Goal: Task Accomplishment & Management: Manage account settings

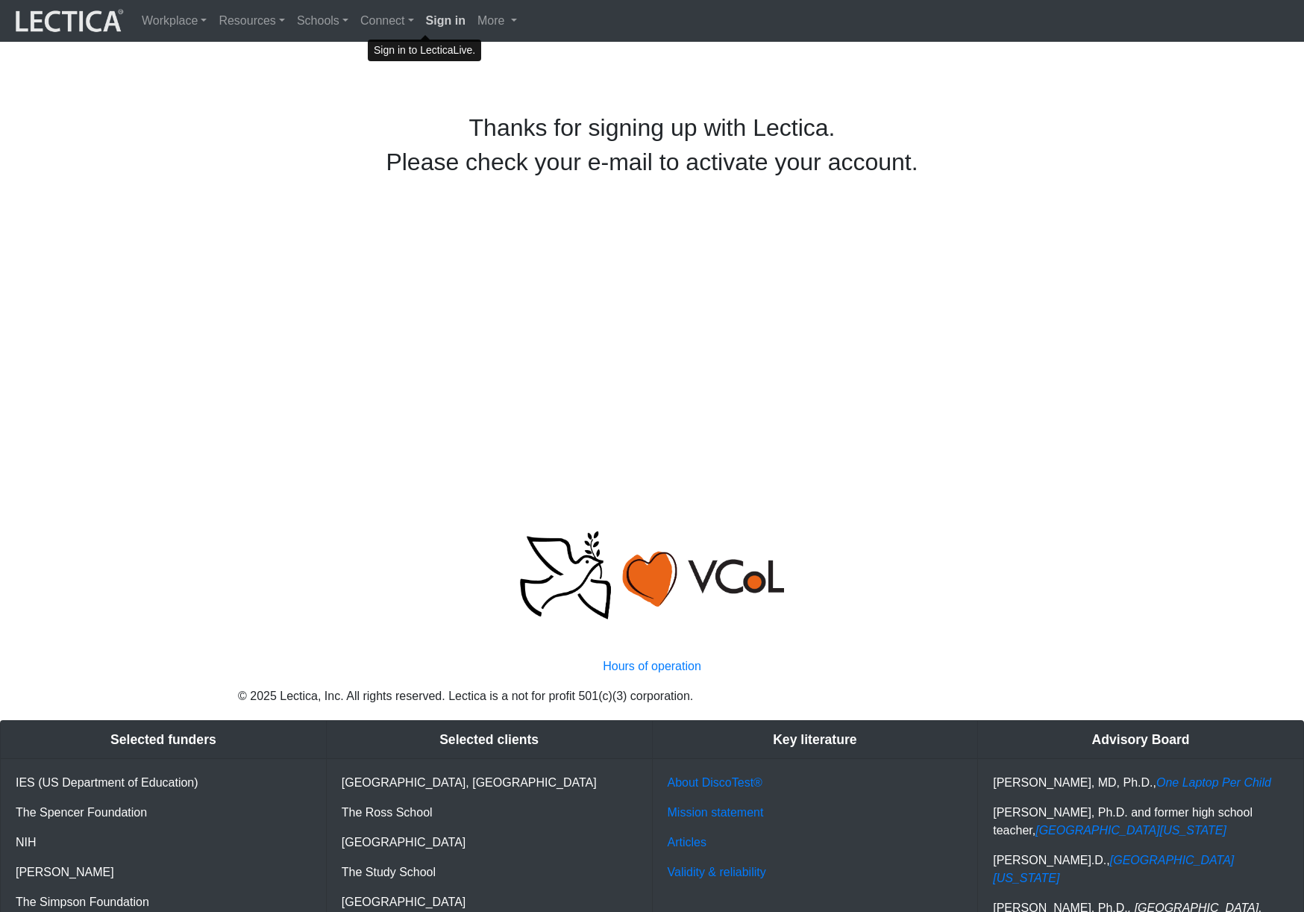
click at [426, 20] on strong "Sign in" at bounding box center [446, 20] width 40 height 13
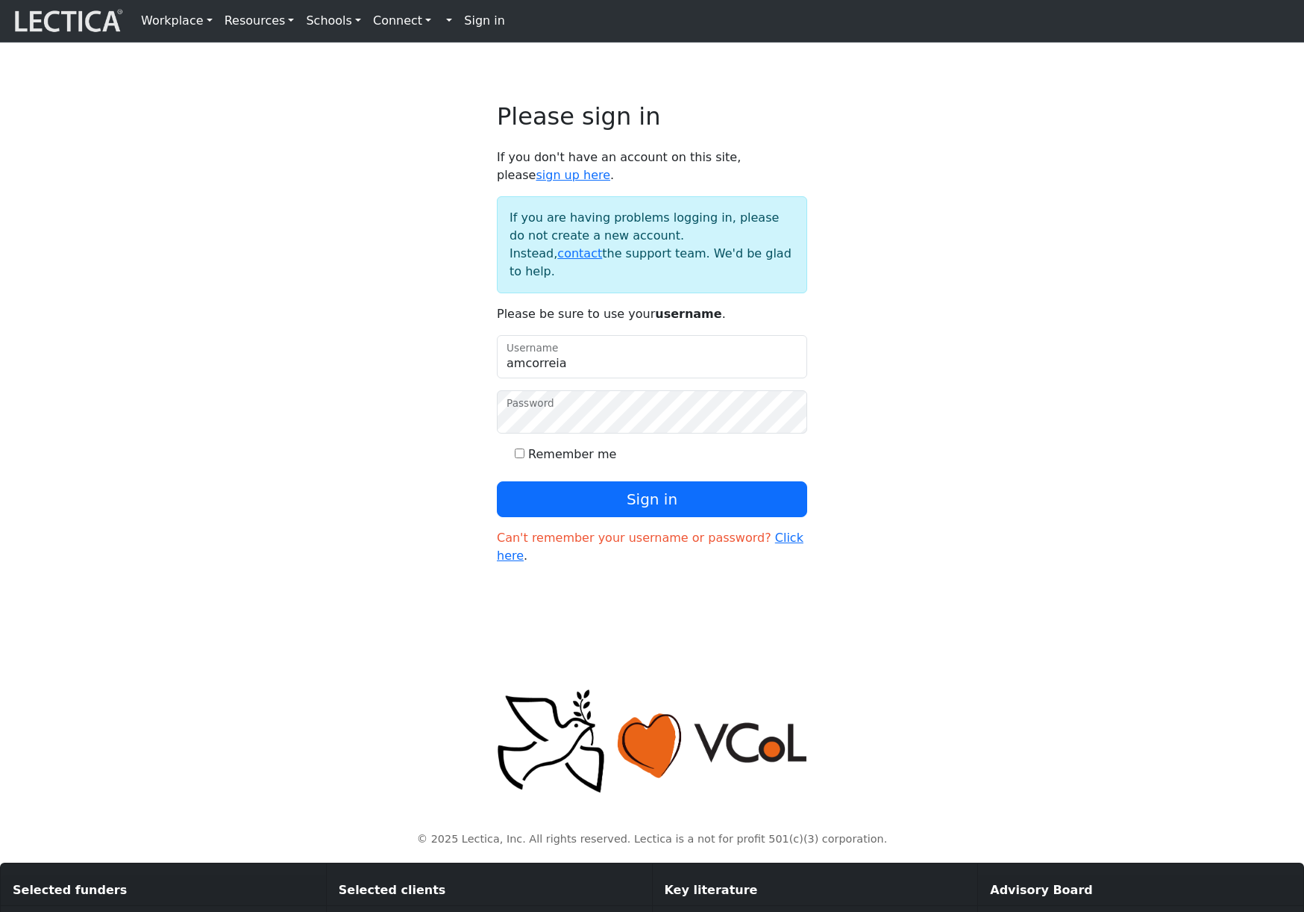
type input "amcorreia"
click at [497, 481] on button "Sign in" at bounding box center [652, 499] width 310 height 36
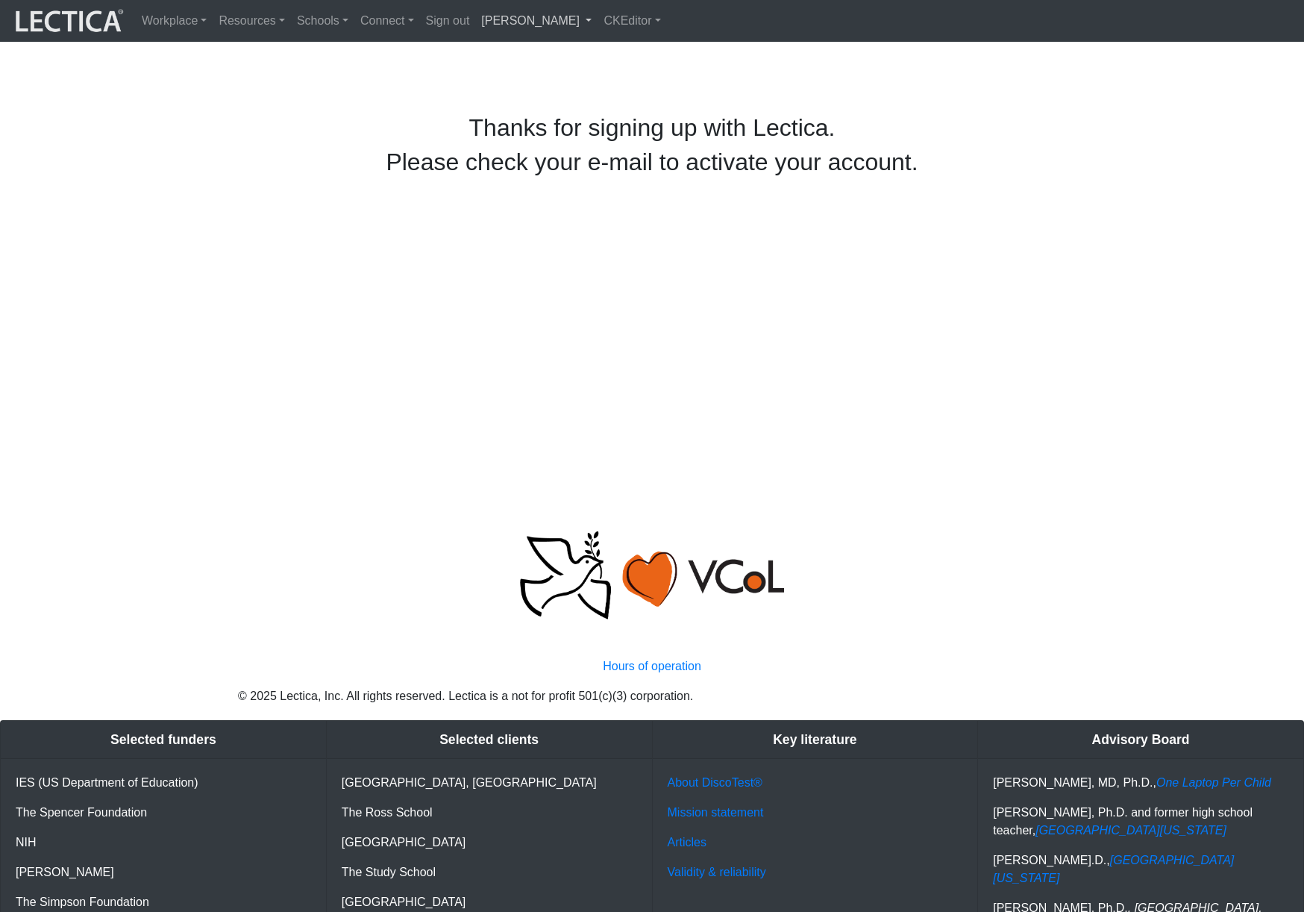
click at [540, 18] on link "[PERSON_NAME]" at bounding box center [536, 21] width 122 height 30
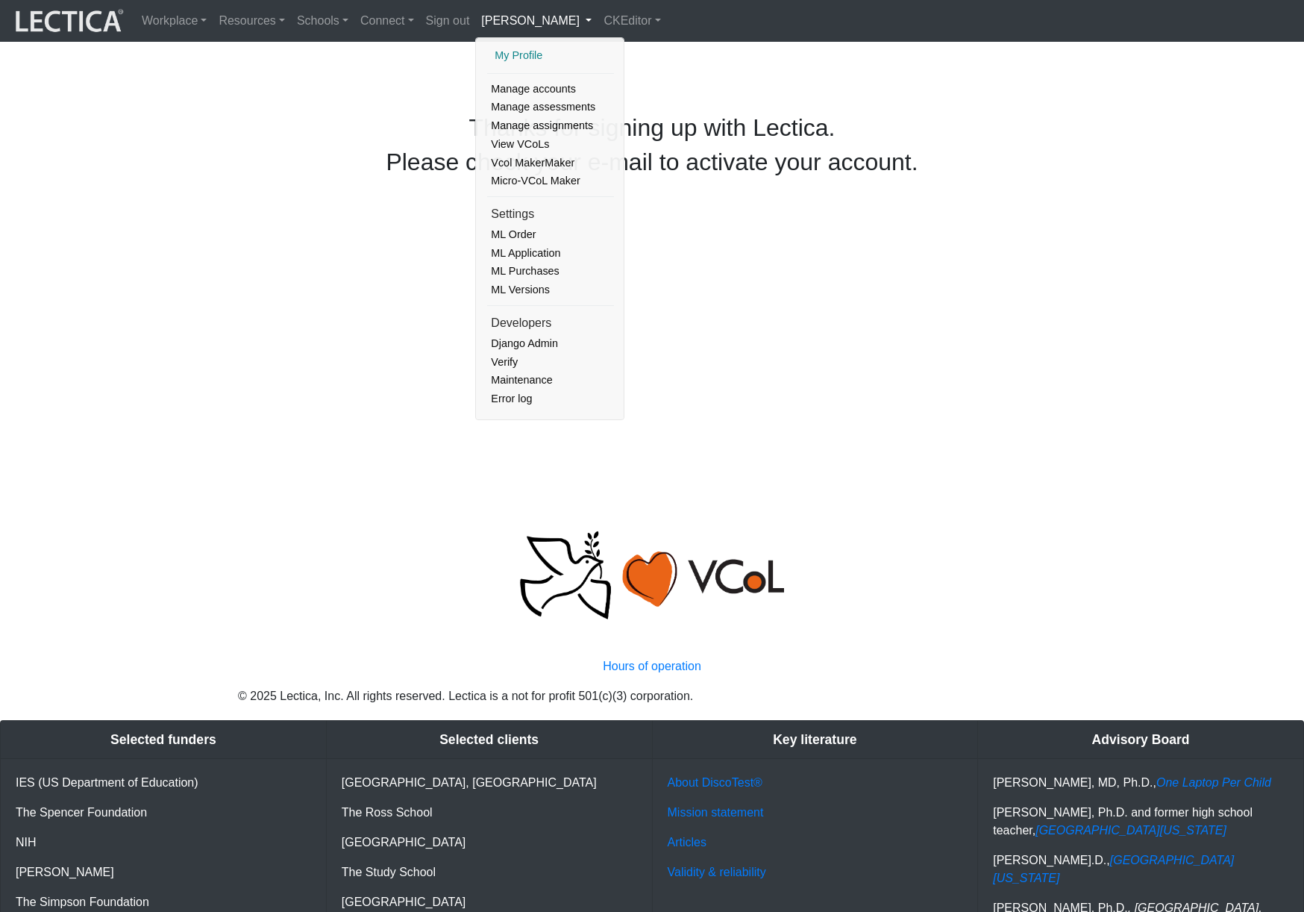
click at [508, 52] on link "My Profile" at bounding box center [550, 55] width 119 height 19
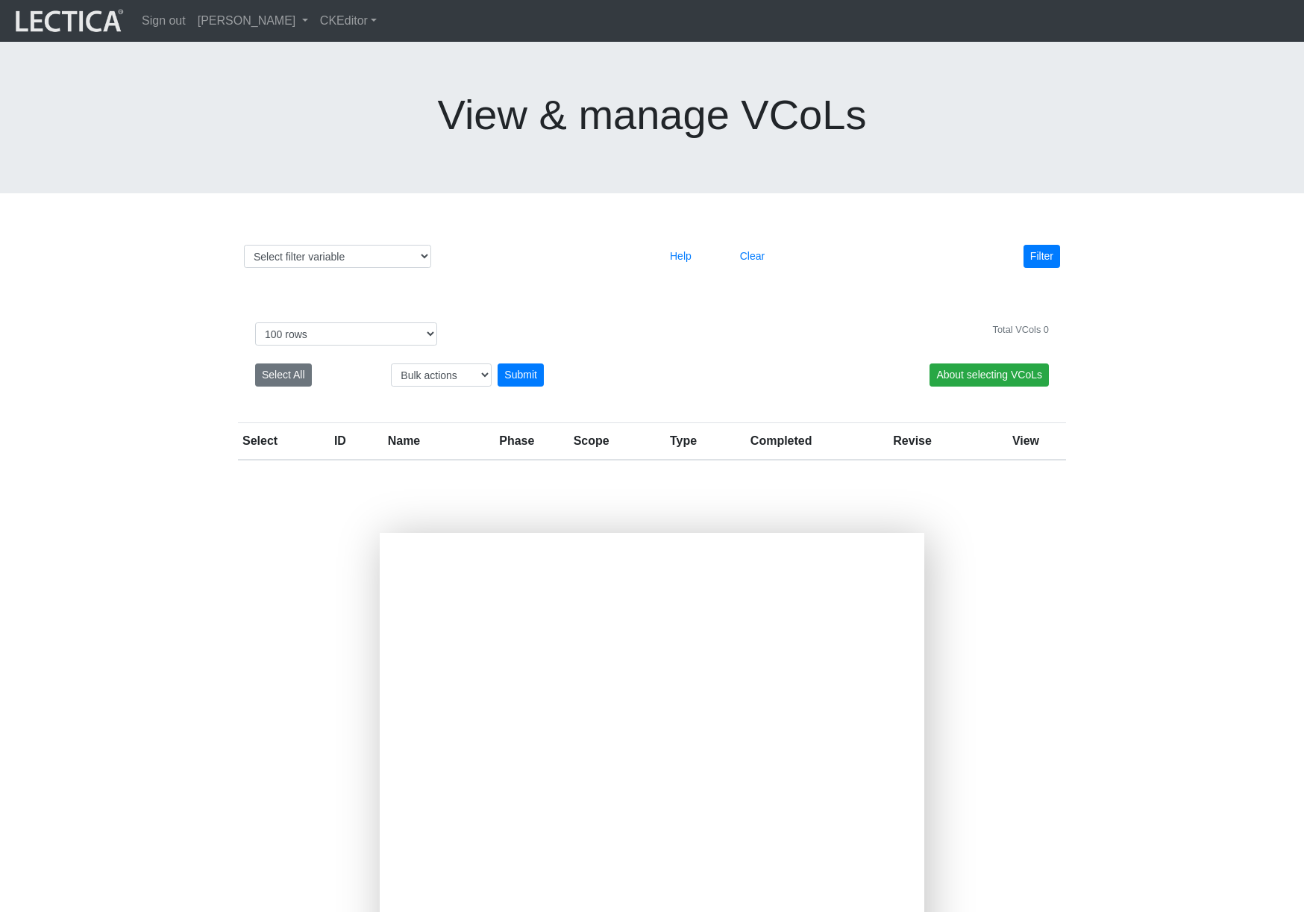
select select "100"
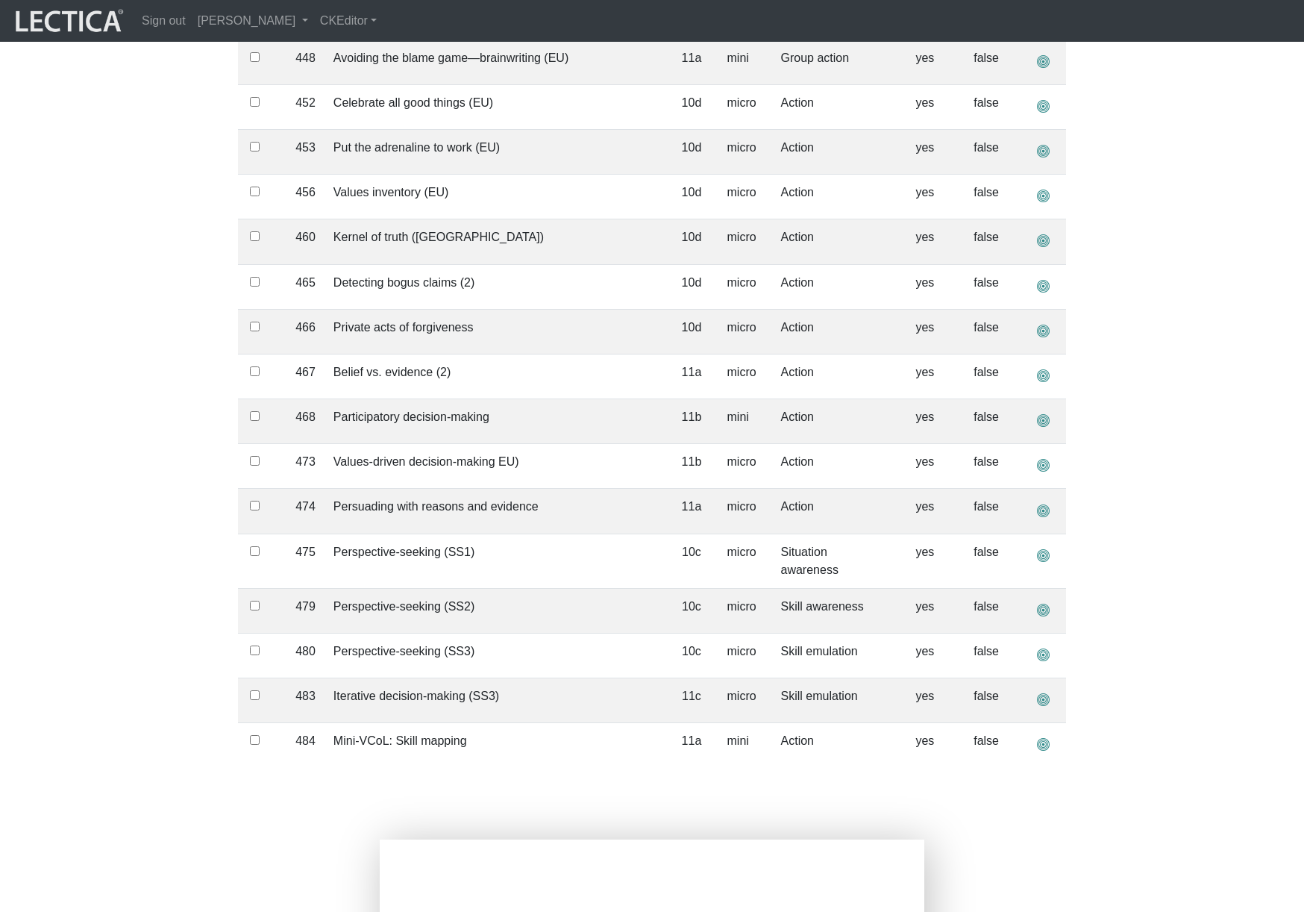
scroll to position [4911, 0]
